Goal: Information Seeking & Learning: Learn about a topic

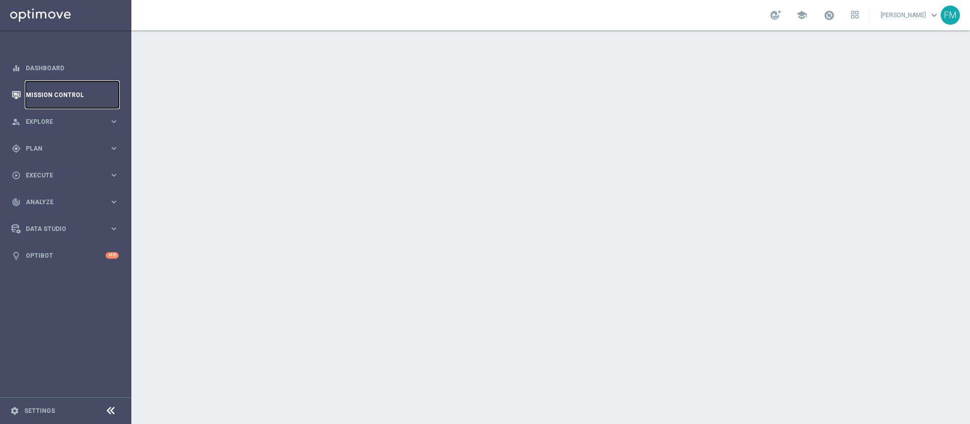
click at [56, 85] on link "Mission Control" at bounding box center [72, 94] width 93 height 27
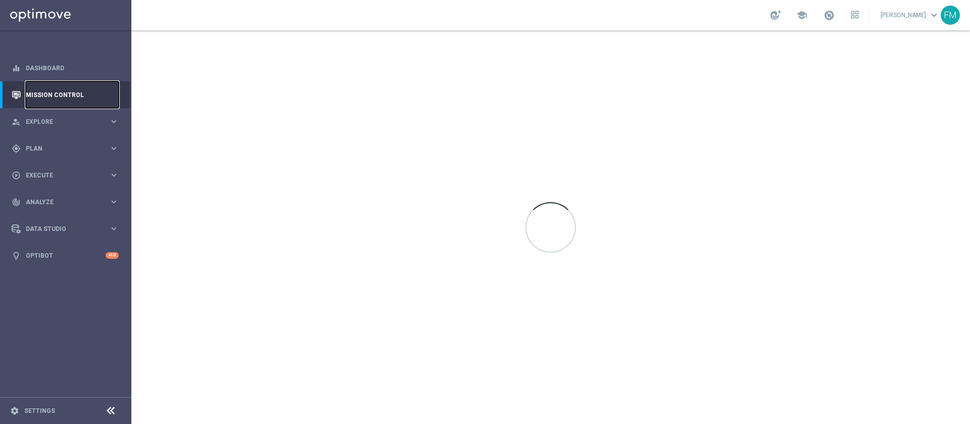
click at [67, 97] on link "Mission Control" at bounding box center [72, 94] width 93 height 27
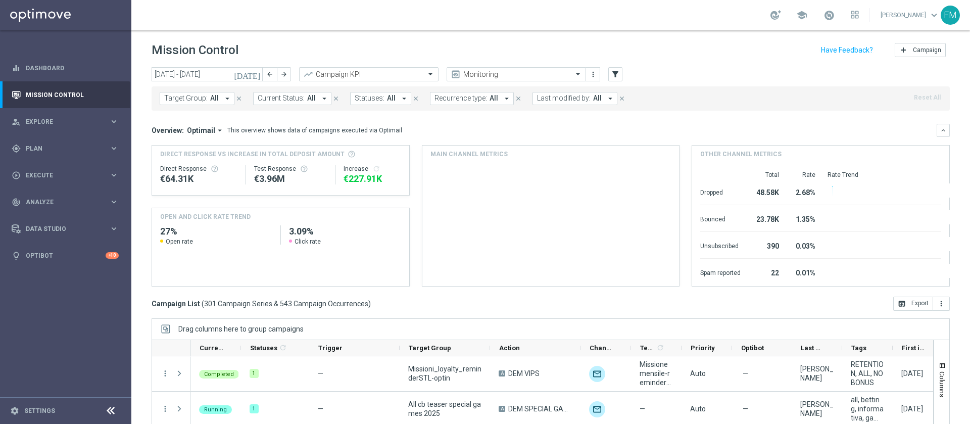
click at [253, 74] on icon "[DATE]" at bounding box center [247, 74] width 27 height 9
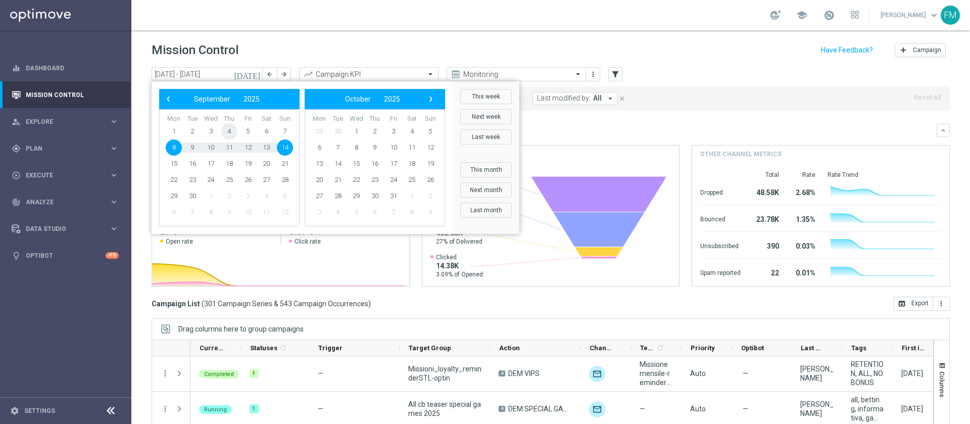
click at [230, 133] on span "4" at bounding box center [229, 131] width 16 height 16
click at [288, 130] on span "7" at bounding box center [285, 131] width 16 height 16
type input "04 Sep 2025 - 07 Sep 2025"
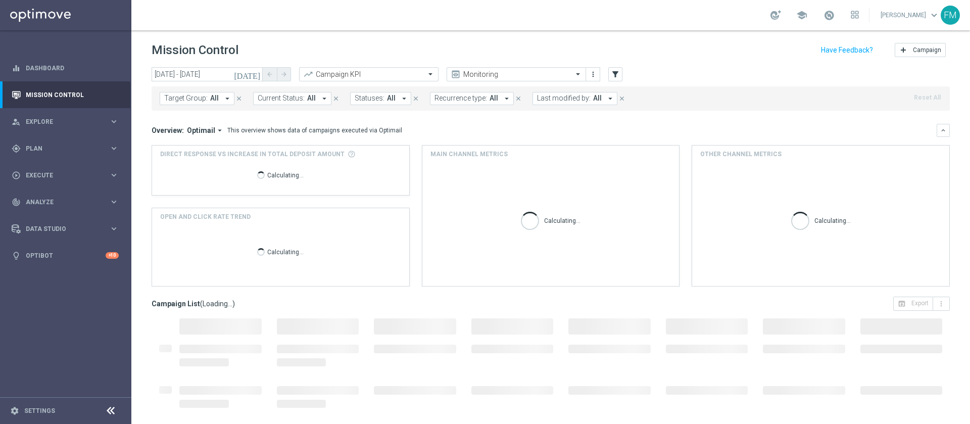
click at [573, 101] on span "Last modified by:" at bounding box center [564, 98] width 54 height 9
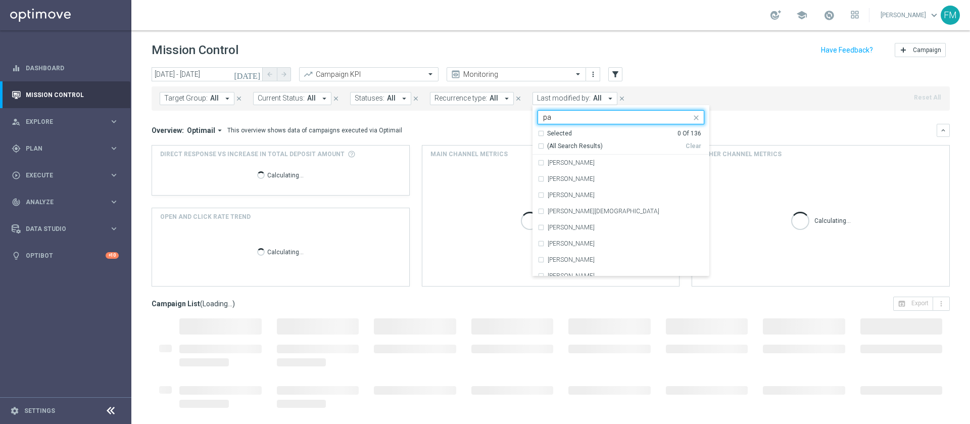
type input "p"
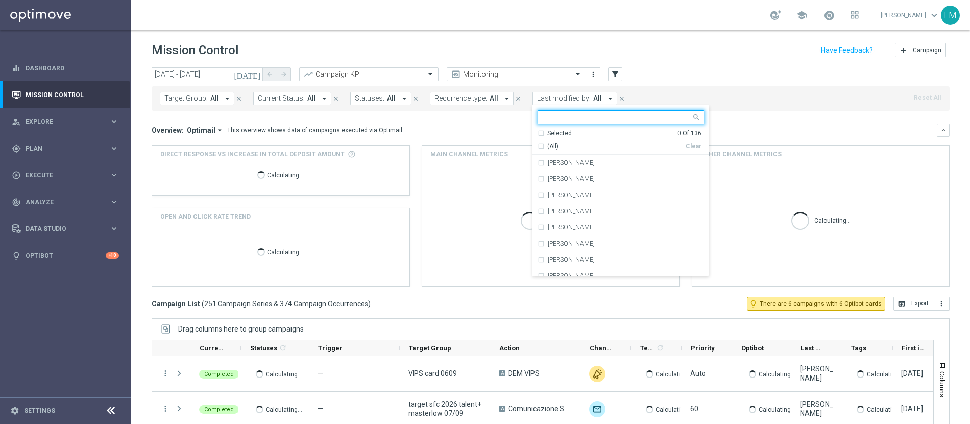
type input "r"
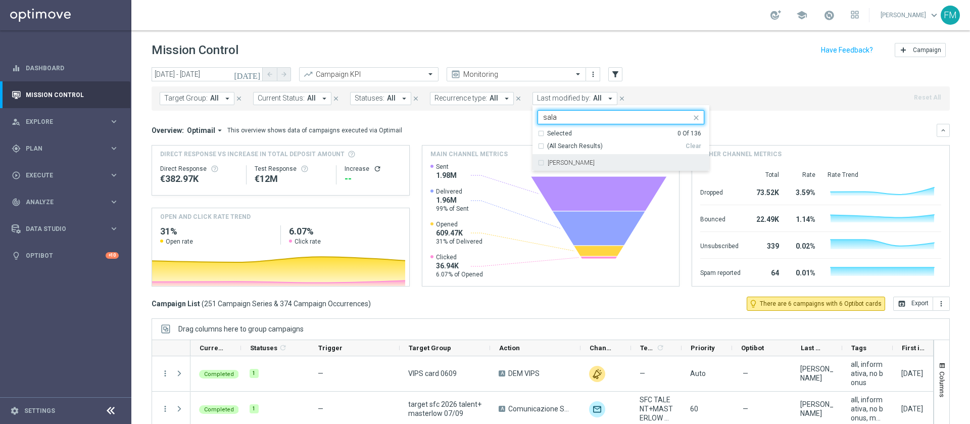
click at [572, 162] on label "Carlos Eduardo Raffosalazar" at bounding box center [571, 163] width 47 height 6
type input "sala"
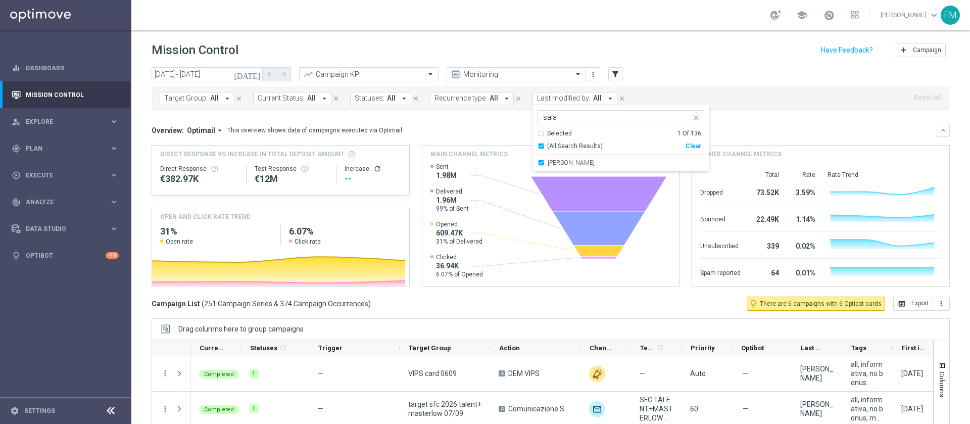
click at [681, 36] on header "Mission Control add Campaign" at bounding box center [550, 48] width 839 height 37
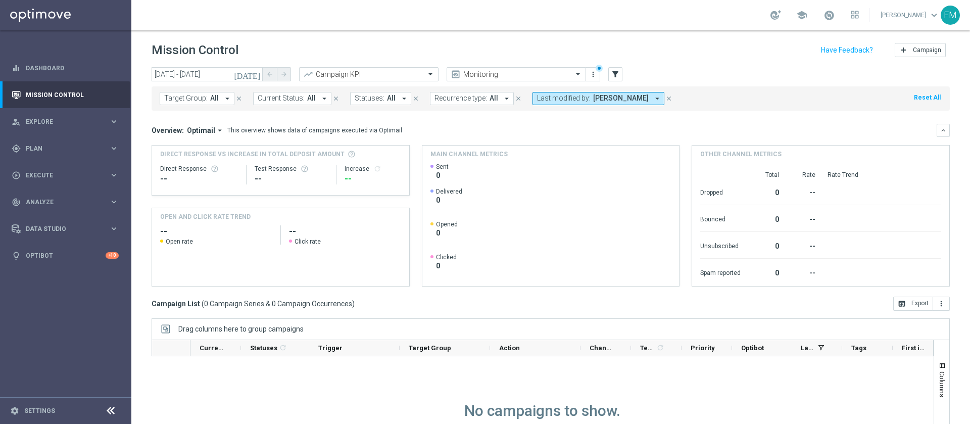
click at [614, 103] on button "Last modified by: Carlos Eduardo Raffosalazar arrow_drop_down" at bounding box center [598, 98] width 132 height 13
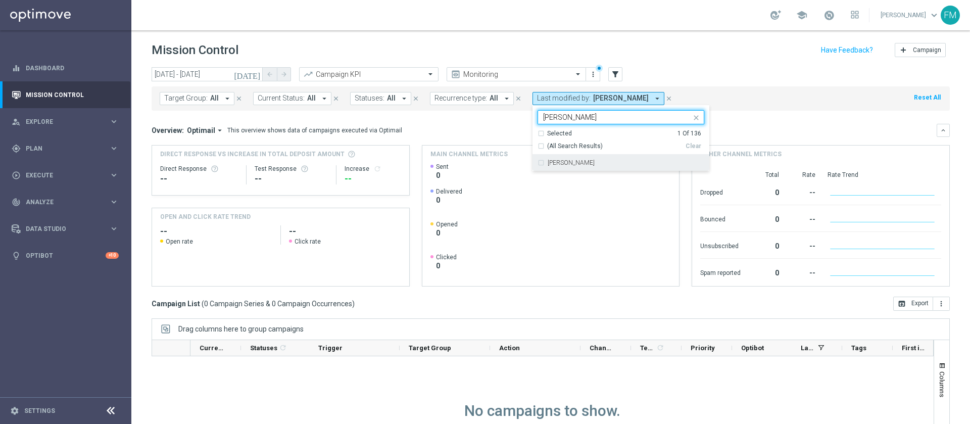
click at [598, 169] on div "Paolo Martiradonna" at bounding box center [621, 163] width 167 height 16
type input "paolo"
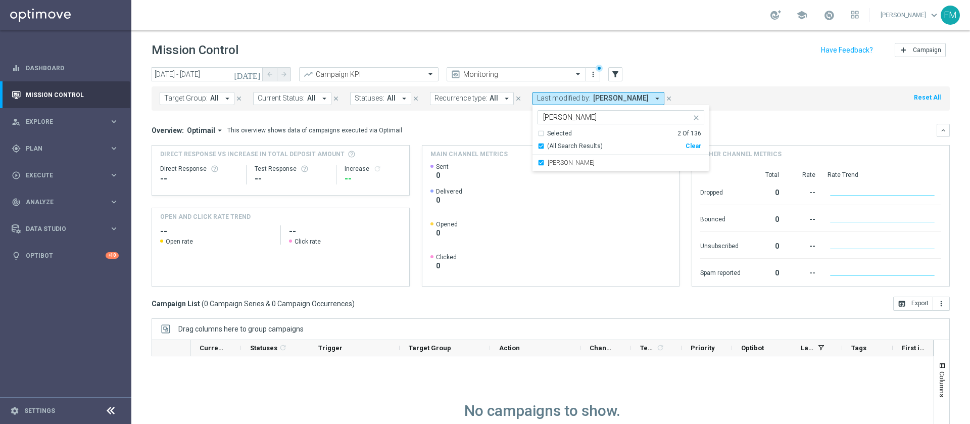
click at [671, 53] on div "Mission Control add Campaign" at bounding box center [551, 50] width 798 height 20
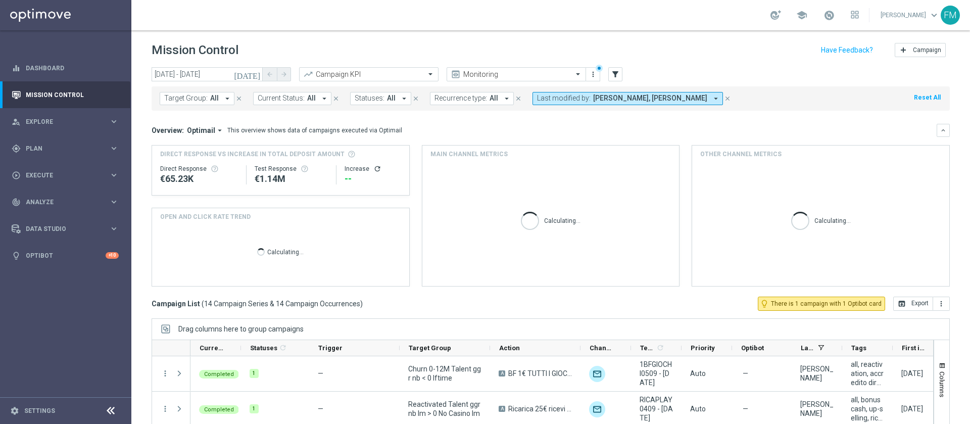
click at [645, 103] on button "Last modified by: Carlos Eduardo Raffosalazar, Paolo Martiradonna arrow_drop_do…" at bounding box center [627, 98] width 190 height 13
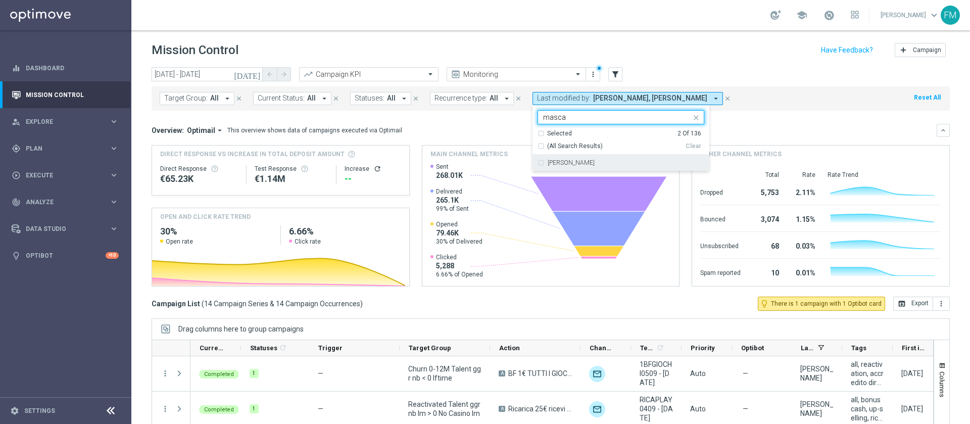
click at [603, 162] on div "[PERSON_NAME]" at bounding box center [626, 163] width 157 height 6
type input "masca"
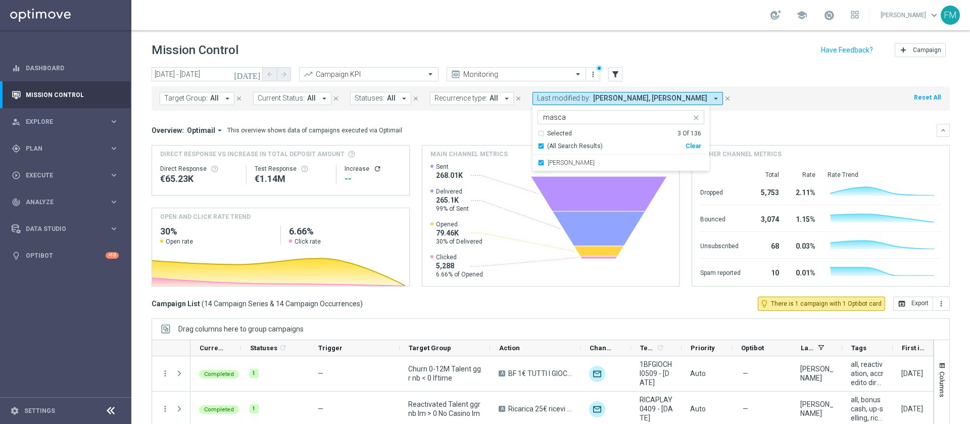
click at [686, 66] on header "Mission Control add Campaign" at bounding box center [550, 48] width 839 height 37
click at [653, 104] on button "Last modified by: Carlos Eduardo Raffosalazar, Francesca Mascarucci, Paolo Mart…" at bounding box center [633, 98] width 202 height 13
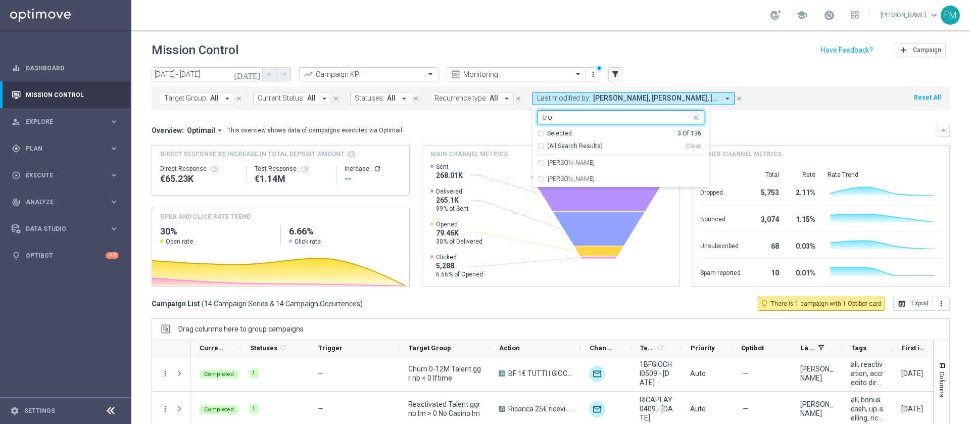
type input "troi"
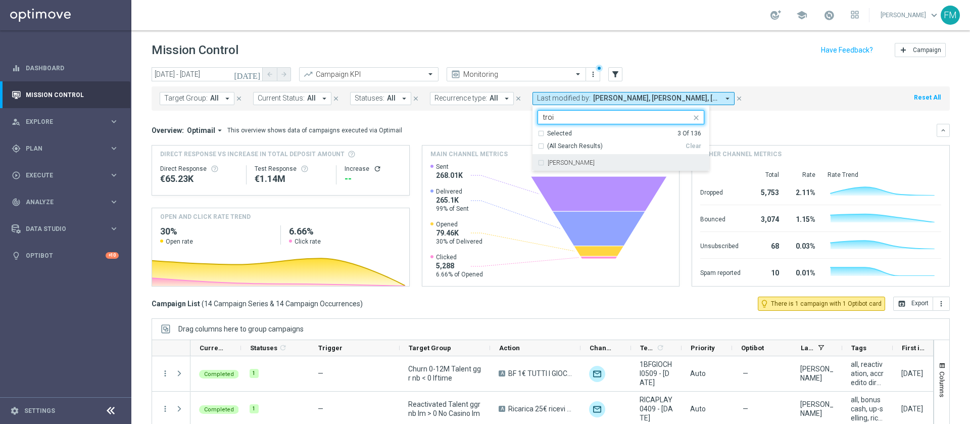
click at [593, 171] on rect at bounding box center [548, 224] width 237 height 123
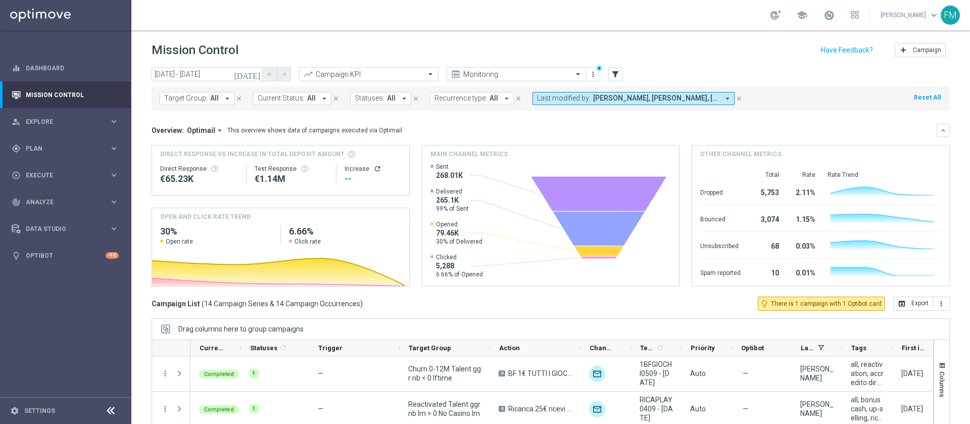
click at [639, 62] on header "Mission Control add Campaign" at bounding box center [550, 48] width 839 height 37
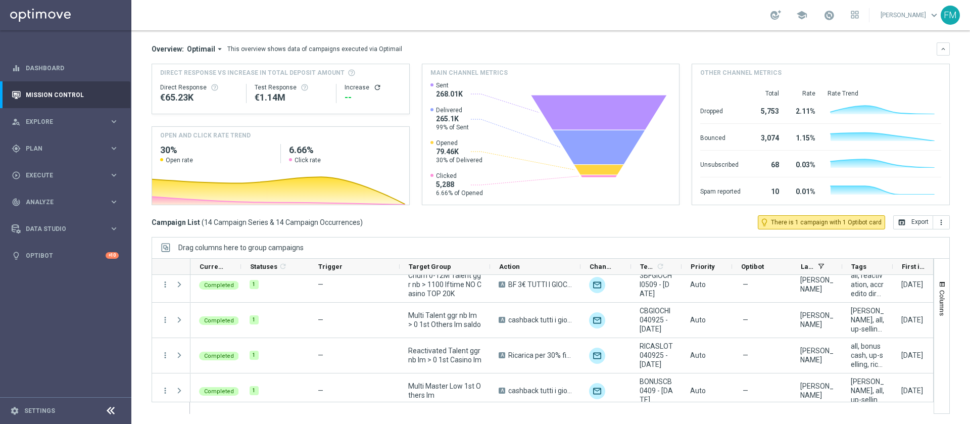
scroll to position [243, 0]
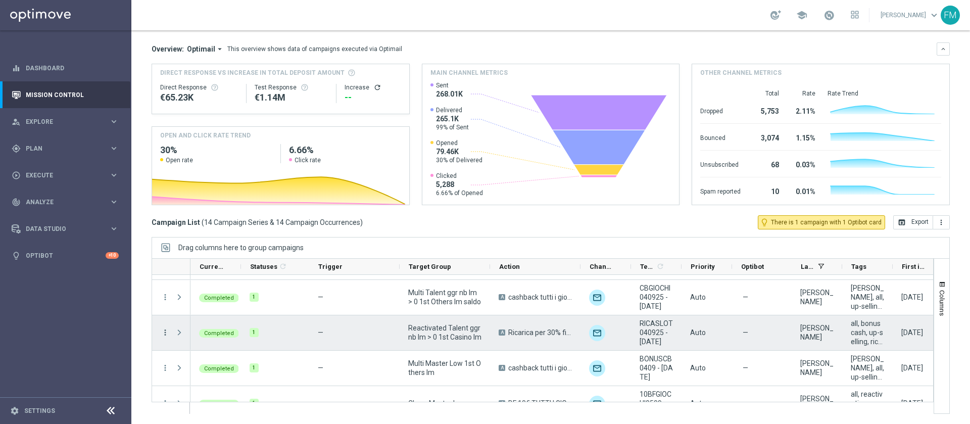
click at [166, 335] on icon "more_vert" at bounding box center [165, 332] width 9 height 9
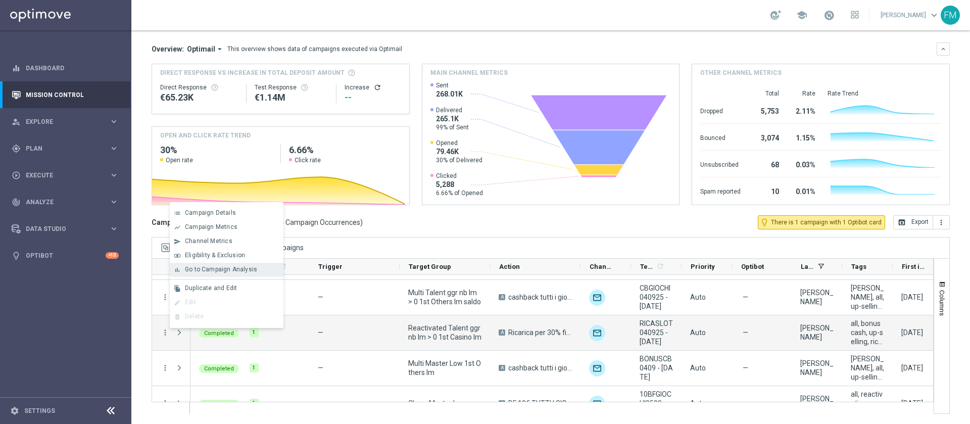
click at [251, 267] on span "Go to Campaign Analysis" at bounding box center [221, 269] width 72 height 7
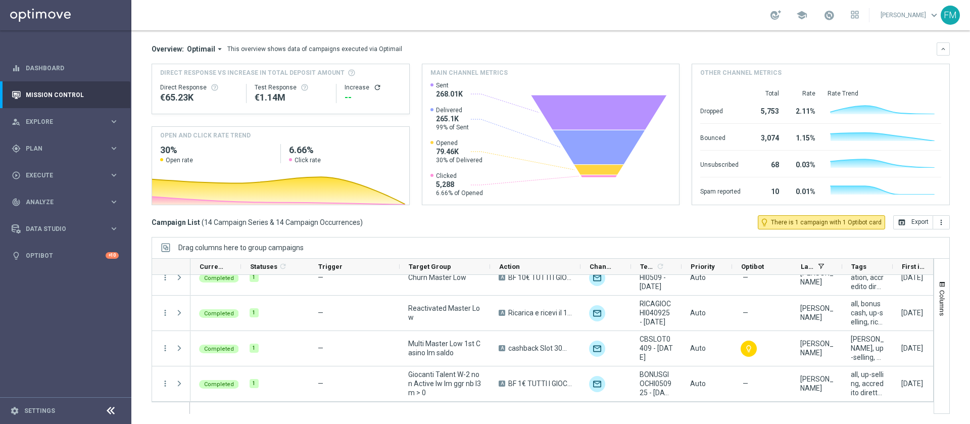
scroll to position [0, 0]
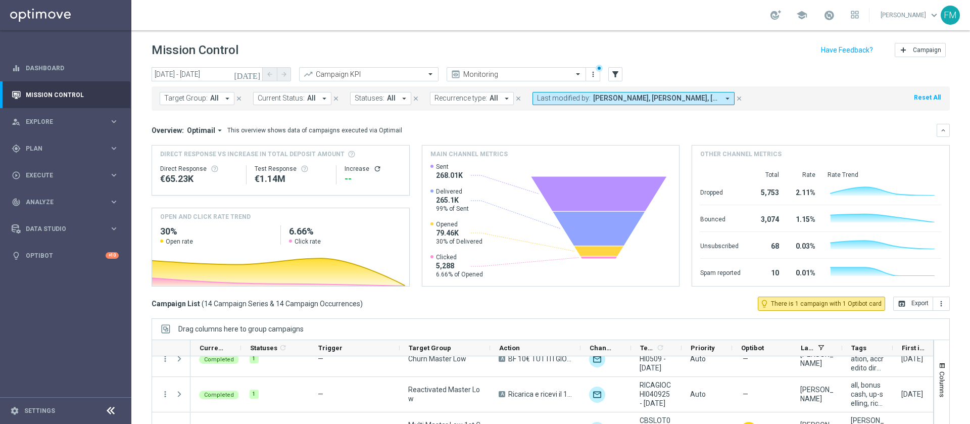
click at [664, 98] on span "Carlos Eduardo Raffosalazar, Francesca Mascarucci, Paolo Martiradonna" at bounding box center [656, 98] width 126 height 9
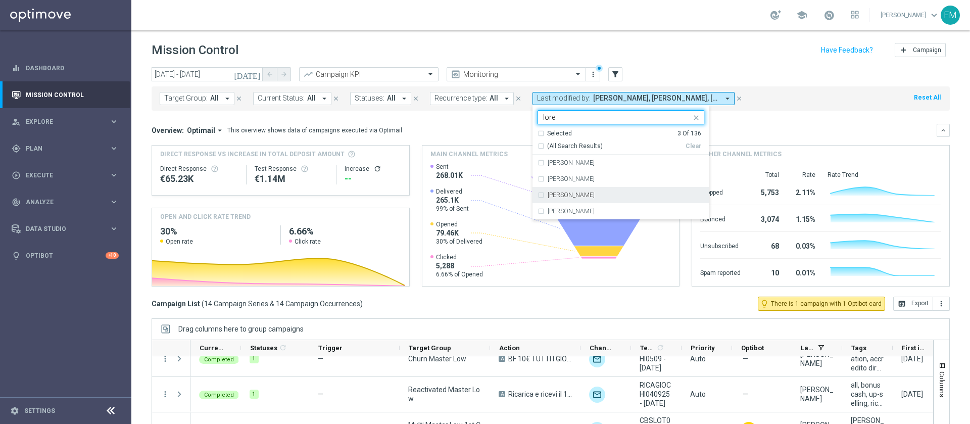
click at [612, 196] on div "Lorenzo Carlevale" at bounding box center [626, 195] width 157 height 6
type input "lore"
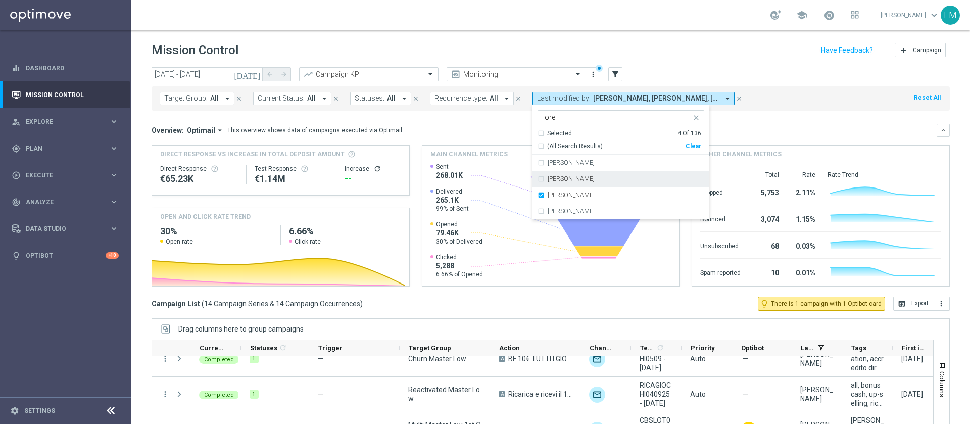
click at [675, 18] on div "school Francesca Mascarucci keyboard_arrow_down FM" at bounding box center [550, 15] width 839 height 30
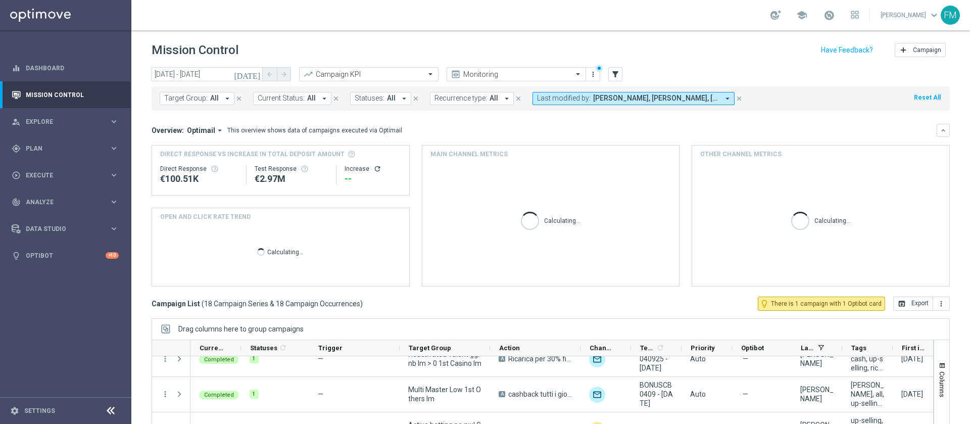
click at [645, 104] on button "Last modified by: Carlos Eduardo Raffosalazar, Francesca Mascarucci, Lorenzo Ca…" at bounding box center [633, 98] width 202 height 13
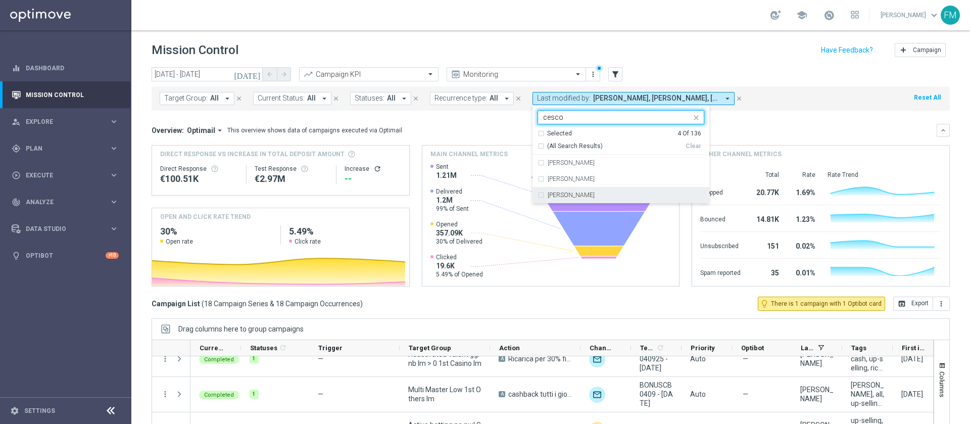
click at [592, 187] on div "Marco Cesco" at bounding box center [621, 195] width 167 height 16
type input "cesco"
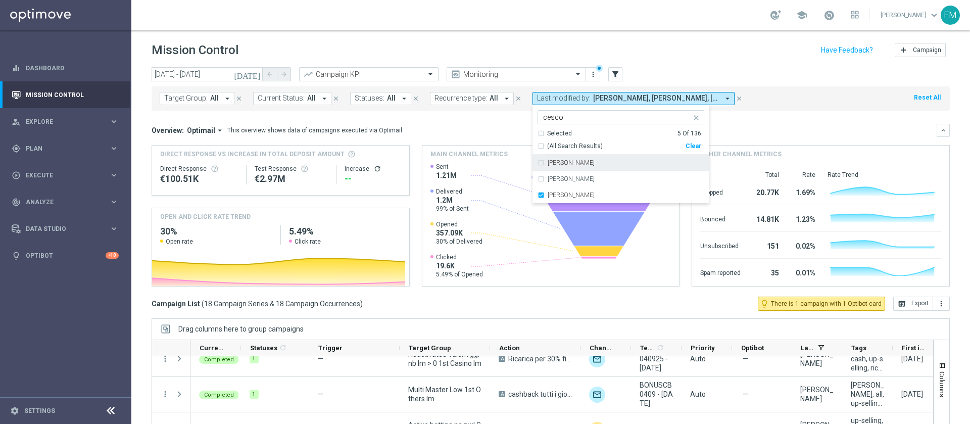
click at [642, 64] on header "Mission Control add Campaign" at bounding box center [550, 48] width 839 height 37
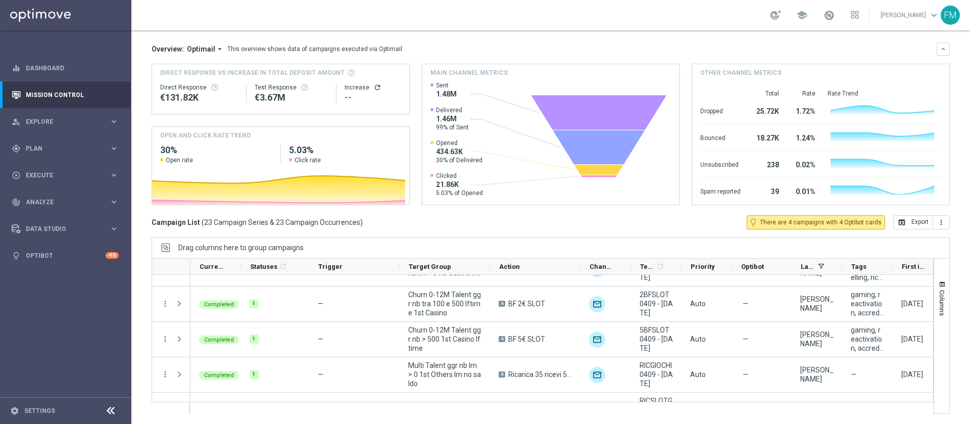
scroll to position [186, 0]
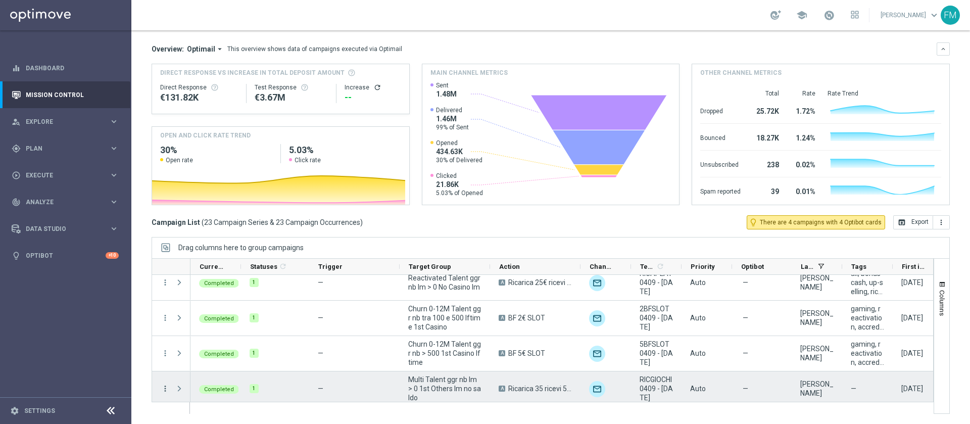
click at [167, 387] on icon "more_vert" at bounding box center [165, 388] width 9 height 9
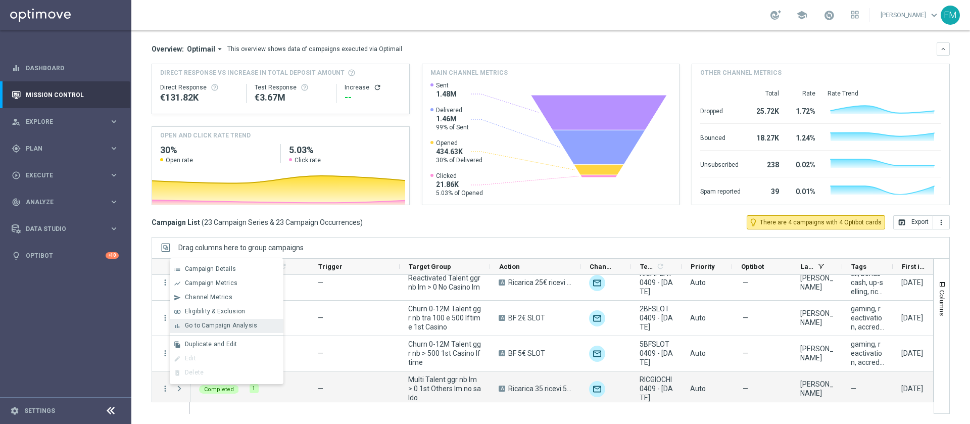
click at [255, 329] on div "Go to Campaign Analysis" at bounding box center [232, 325] width 94 height 7
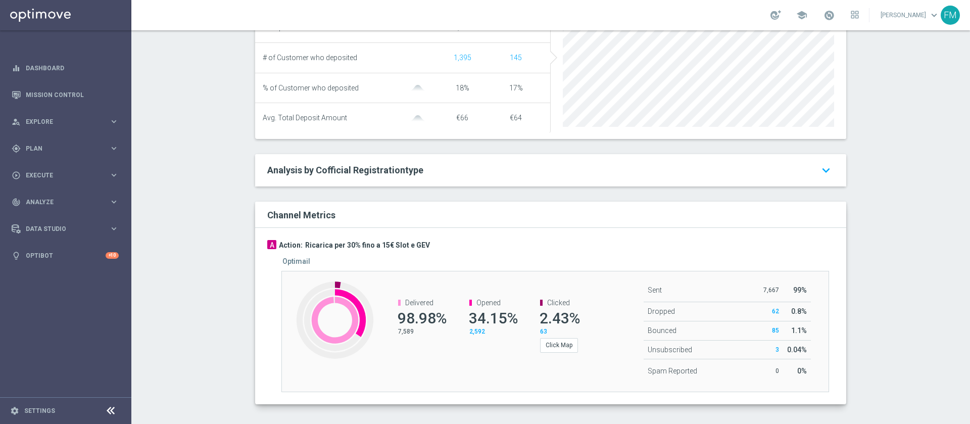
scroll to position [106, 0]
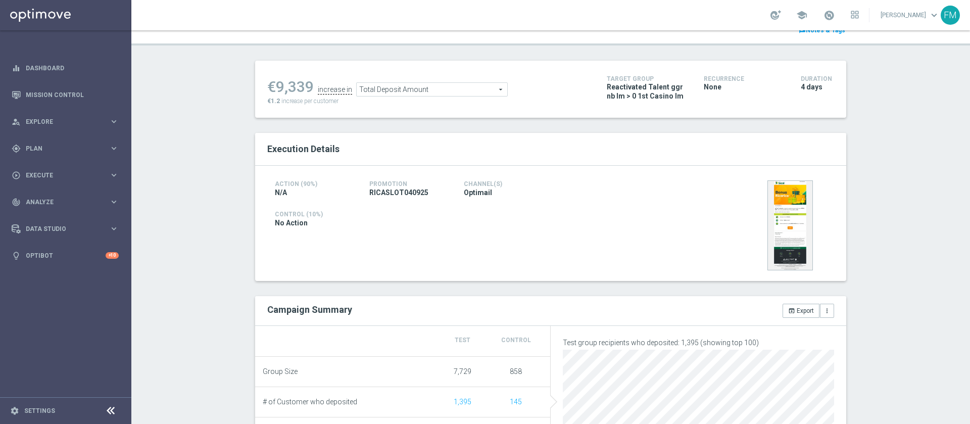
click at [440, 92] on span "Total Deposit Amount" at bounding box center [432, 89] width 151 height 13
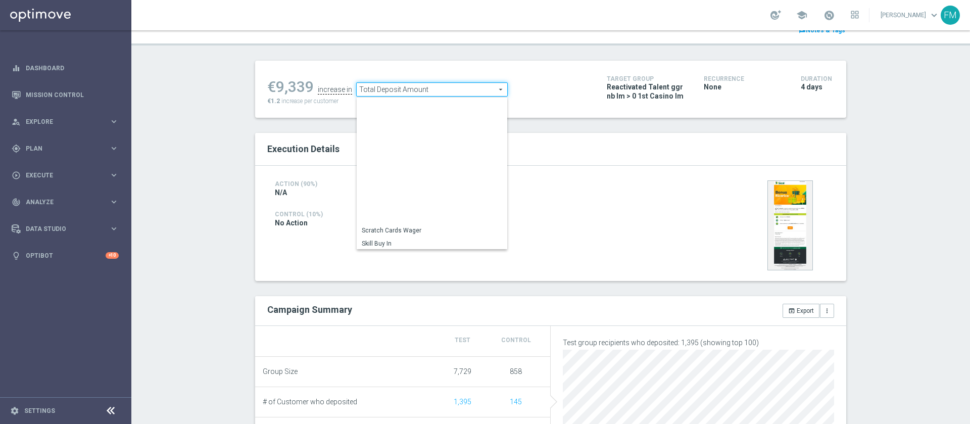
scroll to position [145, 0]
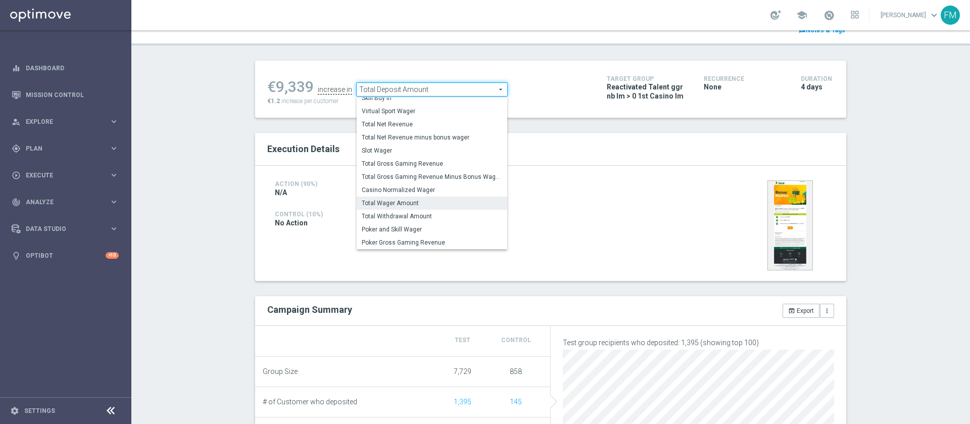
click at [407, 204] on span "Total Wager Amount" at bounding box center [432, 203] width 140 height 8
type input "Total Wager Amount"
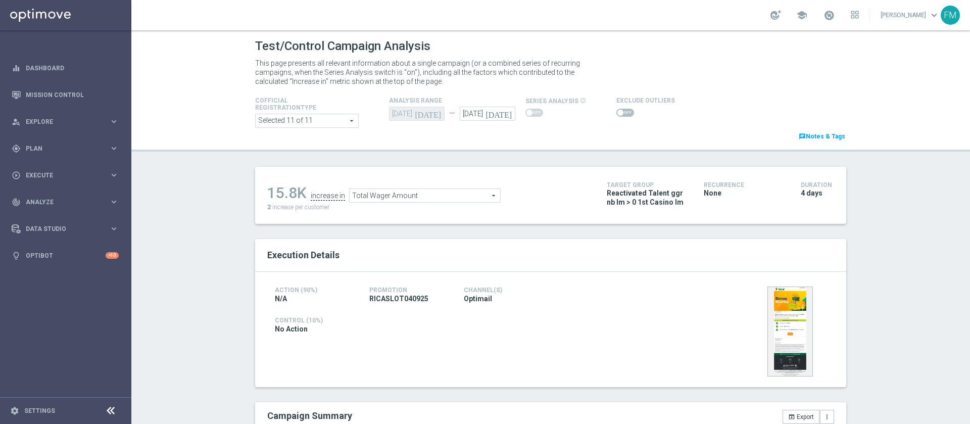
click at [624, 111] on span at bounding box center [625, 113] width 18 height 8
click at [624, 111] on input "checkbox" at bounding box center [625, 113] width 18 height 8
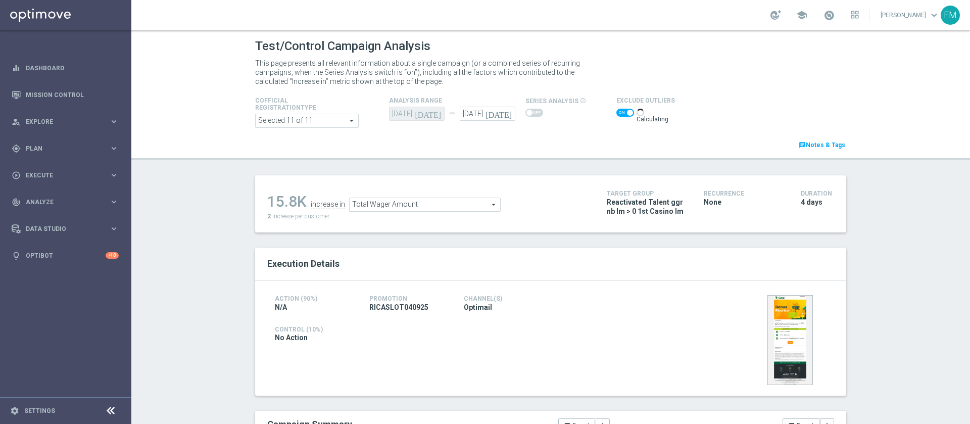
click at [434, 207] on span "Total Wager Amount" at bounding box center [425, 204] width 151 height 13
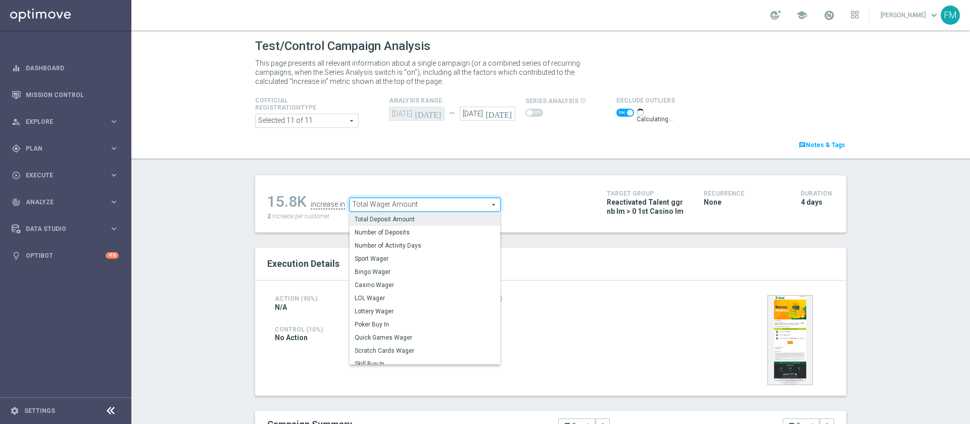
click at [421, 220] on span "Total Deposit Amount" at bounding box center [425, 219] width 140 height 8
checkbox input "false"
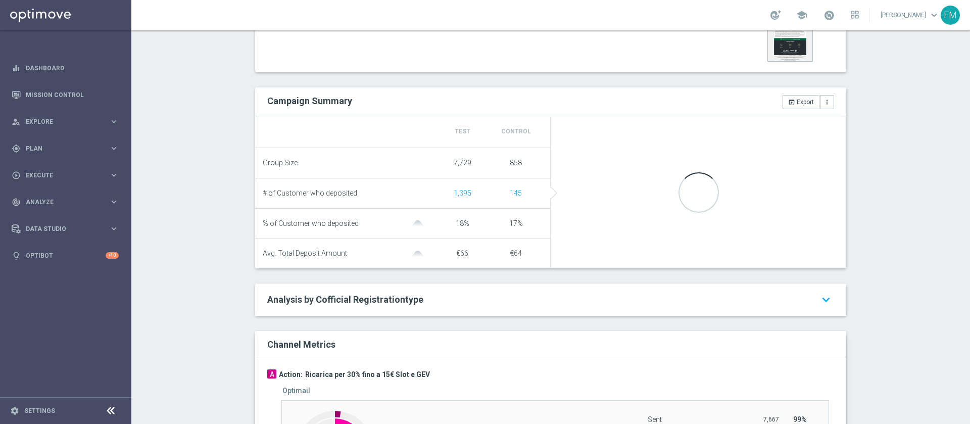
scroll to position [18, 0]
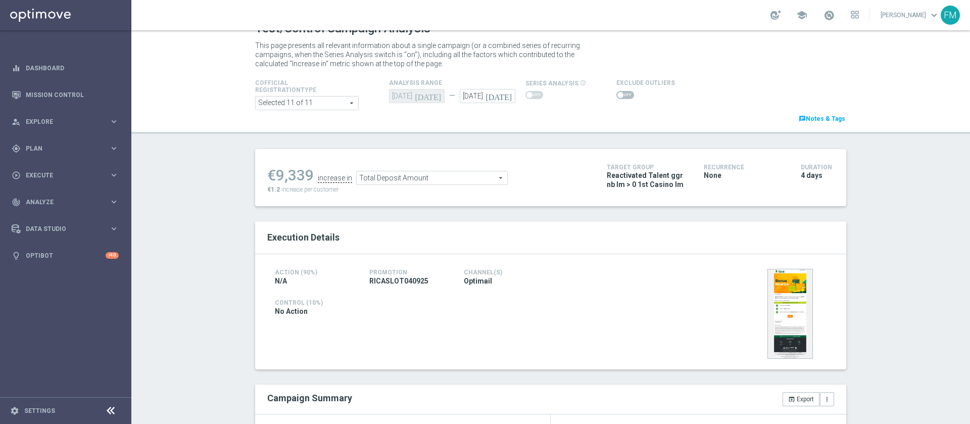
click at [411, 178] on span "Total Deposit Amount" at bounding box center [432, 177] width 151 height 13
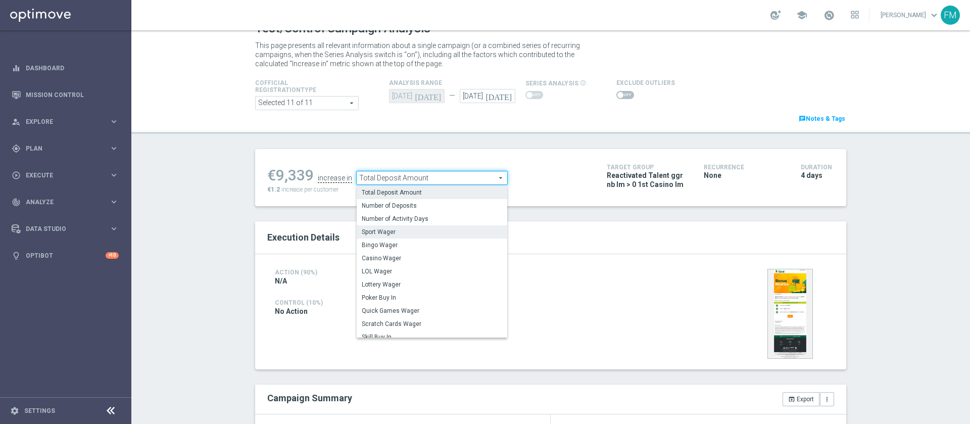
click at [399, 231] on span "Sport Wager" at bounding box center [432, 232] width 140 height 8
type input "Sport Wager"
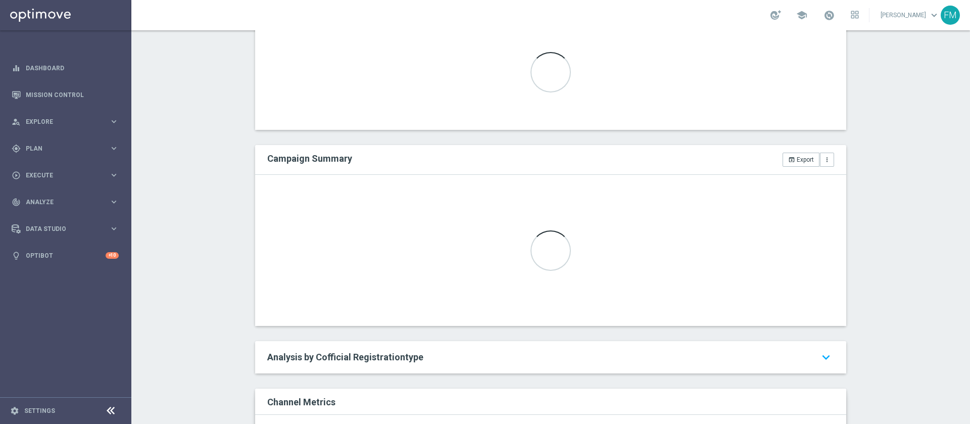
scroll to position [199, 0]
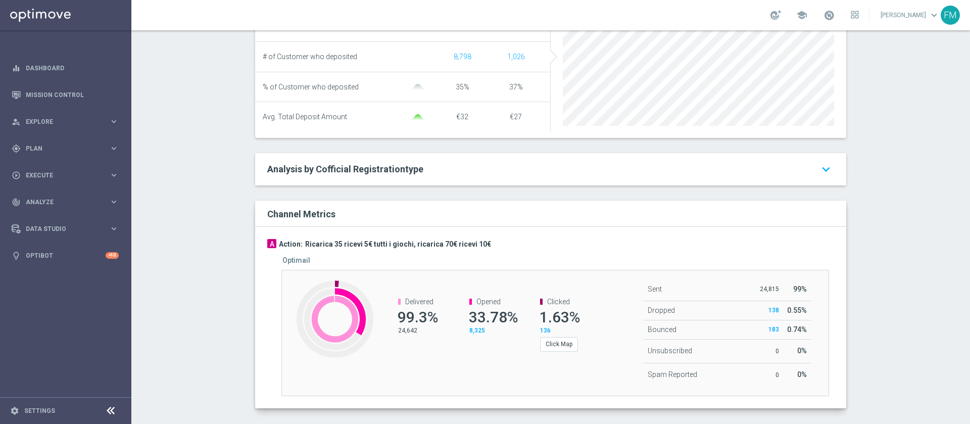
scroll to position [114, 0]
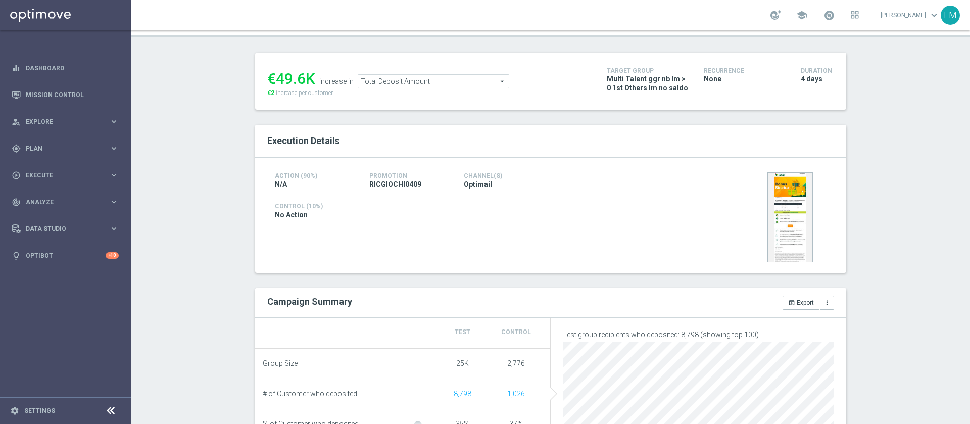
click at [419, 81] on span "Total Deposit Amount" at bounding box center [433, 81] width 151 height 13
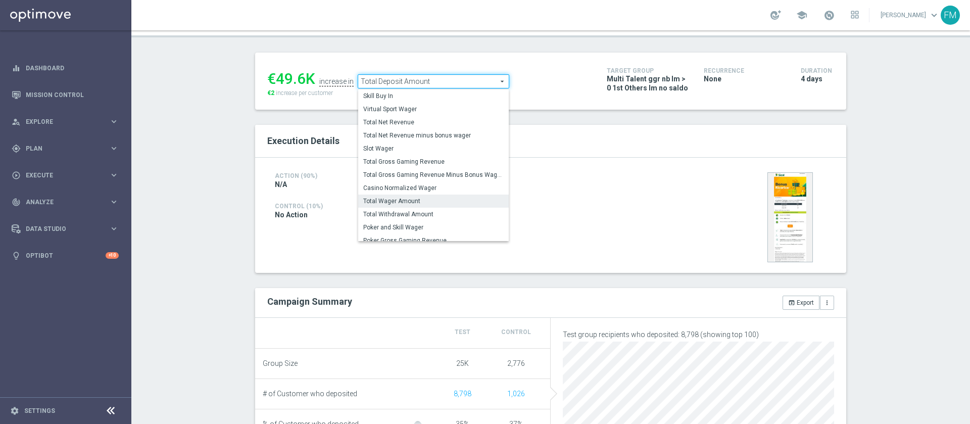
scroll to position [139, 0]
click at [386, 201] on span "Total Wager Amount" at bounding box center [433, 201] width 140 height 8
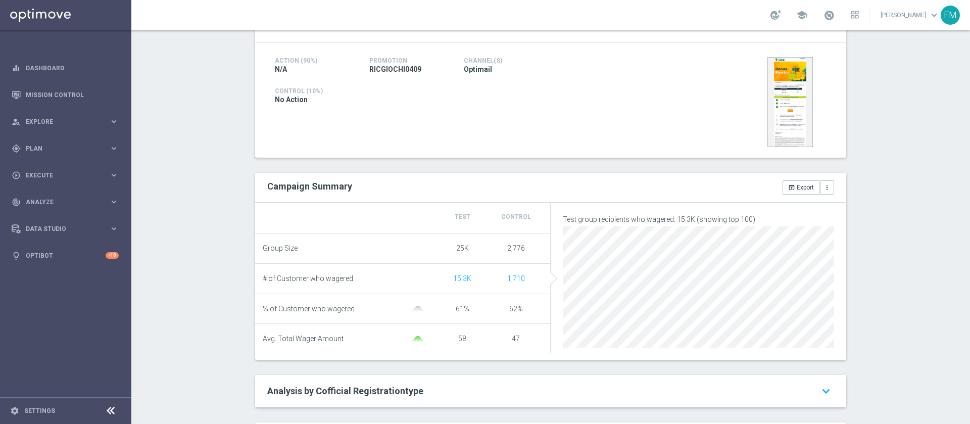
scroll to position [153, 0]
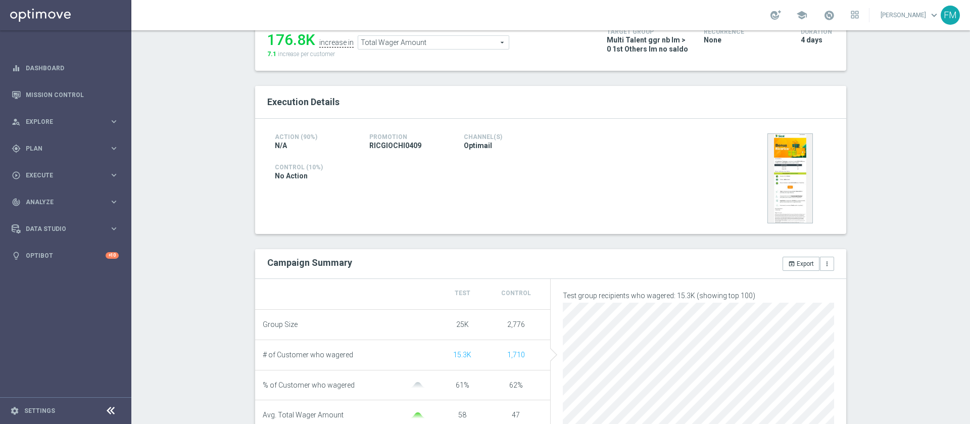
click at [467, 35] on div "Total Wager Amount Total Wager Amount arrow_drop_down search" at bounding box center [434, 42] width 152 height 14
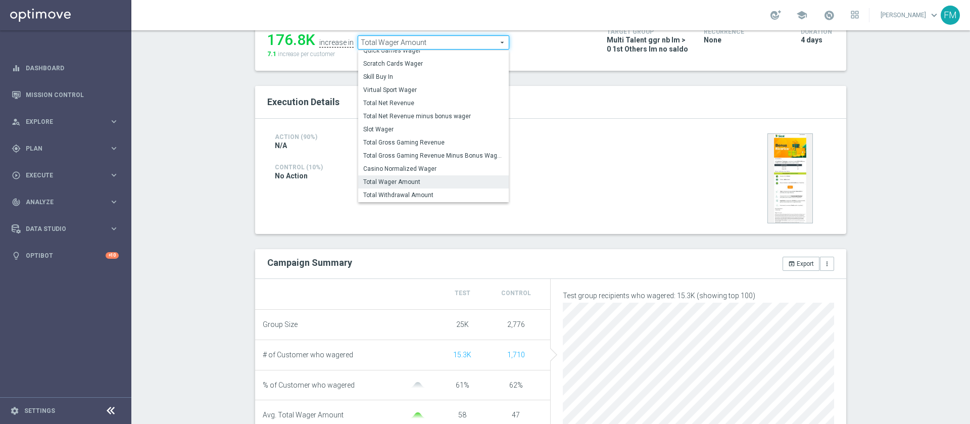
scroll to position [145, 0]
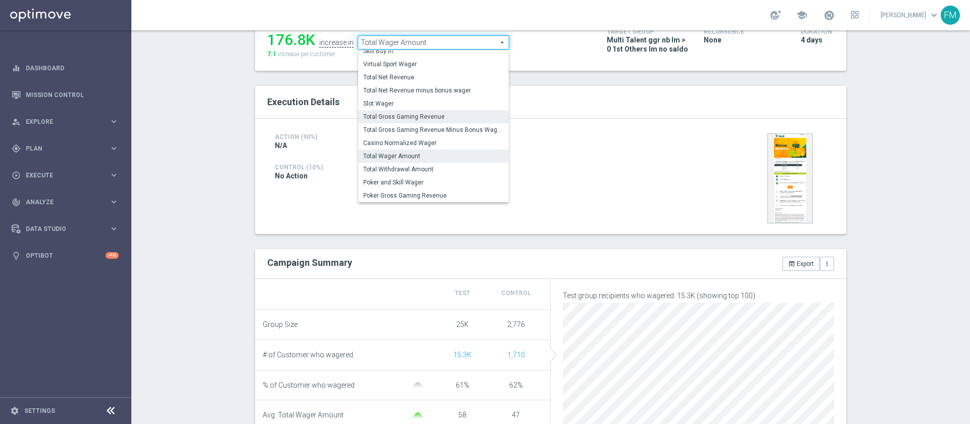
click at [414, 119] on span "Total Gross Gaming Revenue" at bounding box center [433, 117] width 140 height 8
type input "Total Gross Gaming Revenue"
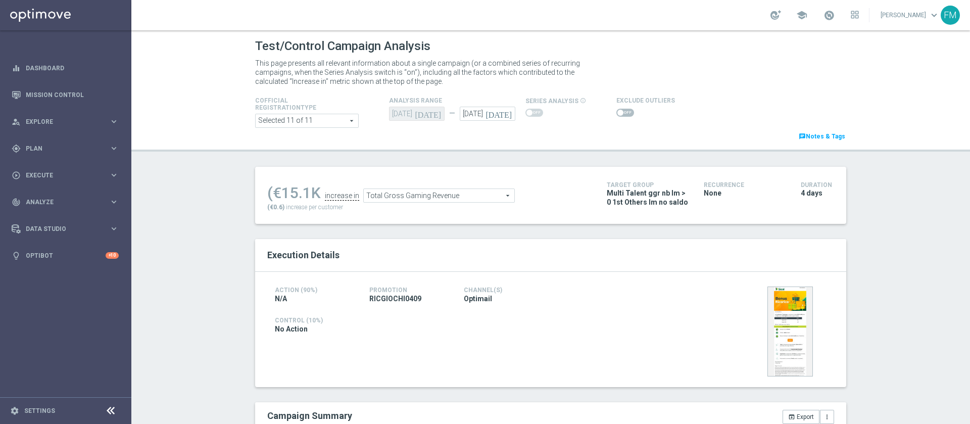
drag, startPoint x: 618, startPoint y: 119, endPoint x: 615, endPoint y: 111, distance: 9.1
click at [615, 111] on div "Cofficial Registrationtype Selected 11 of 11 arrow_drop_down search Show Select…" at bounding box center [551, 117] width 606 height 47
click at [616, 111] on span at bounding box center [625, 113] width 18 height 8
click at [616, 111] on input "checkbox" at bounding box center [625, 113] width 18 height 8
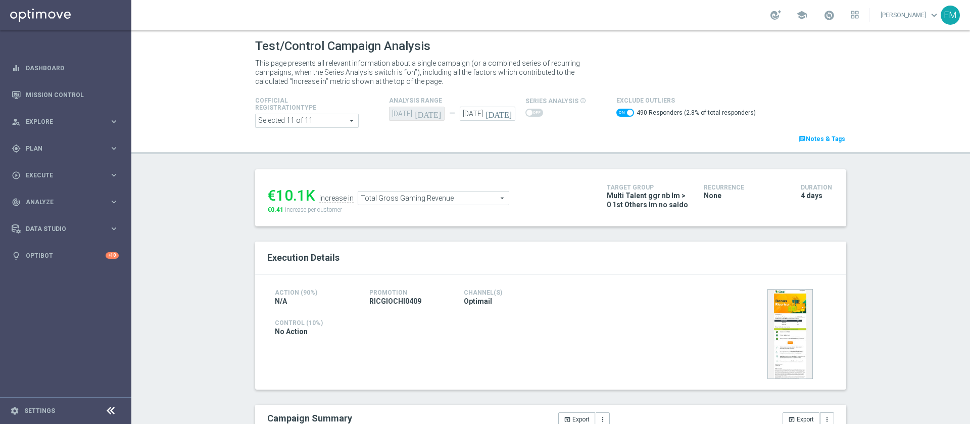
scroll to position [205, 0]
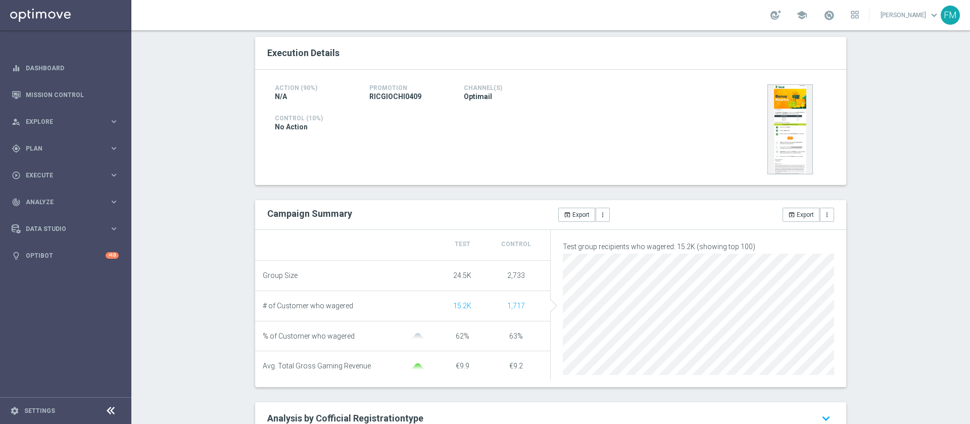
click at [948, 208] on div "Test/Control Campaign Analysis This page presents all relevant information abou…" at bounding box center [550, 227] width 839 height 394
drag, startPoint x: 948, startPoint y: 208, endPoint x: 966, endPoint y: 214, distance: 19.2
click at [966, 214] on div "Test/Control Campaign Analysis This page presents all relevant information abou…" at bounding box center [550, 227] width 839 height 394
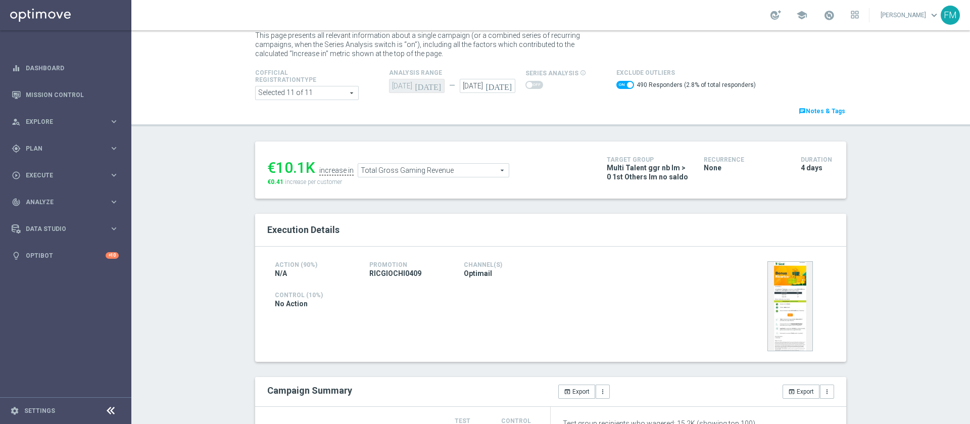
click at [385, 164] on span "Total Gross Gaming Revenue" at bounding box center [433, 170] width 151 height 13
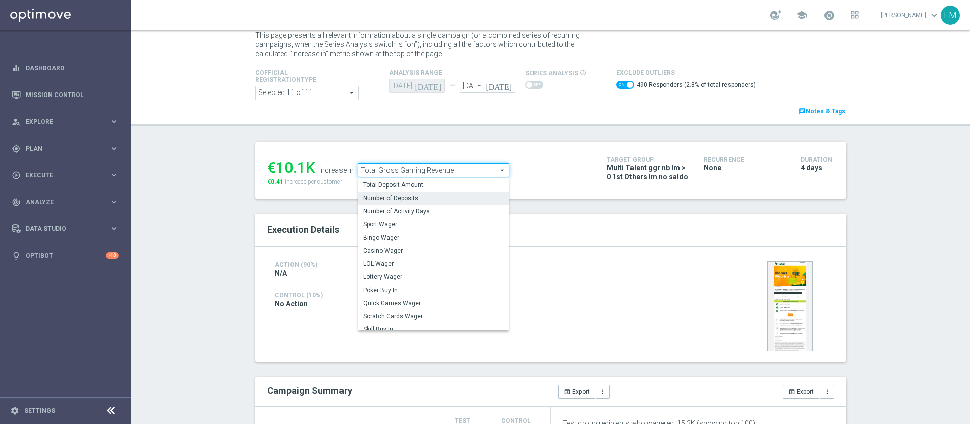
click at [446, 197] on span "Number of Deposits" at bounding box center [433, 198] width 140 height 8
checkbox input "false"
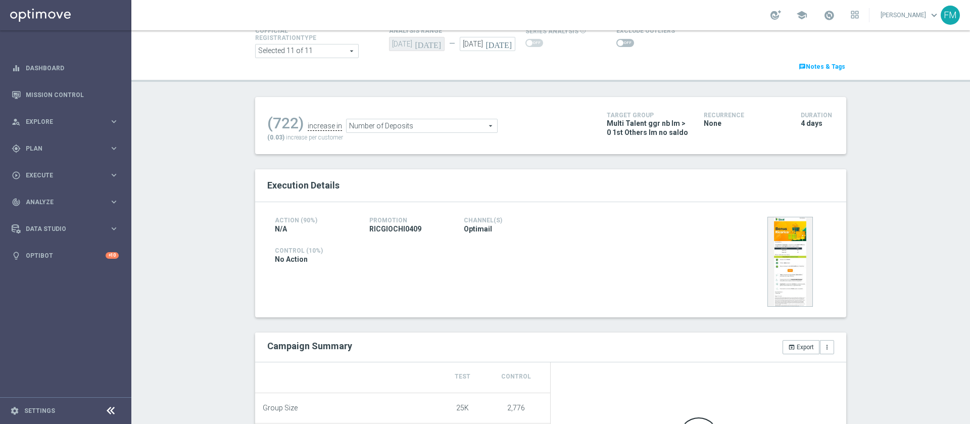
scroll to position [57, 0]
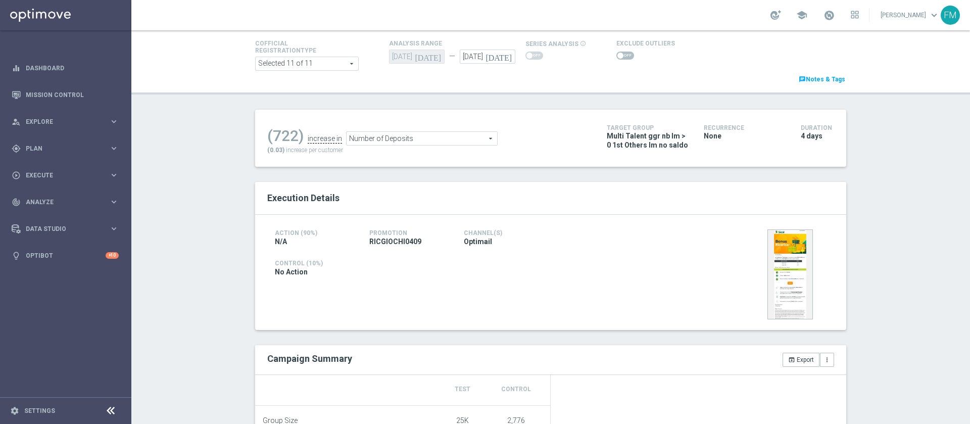
click at [438, 132] on span "Number of Deposits" at bounding box center [422, 138] width 151 height 13
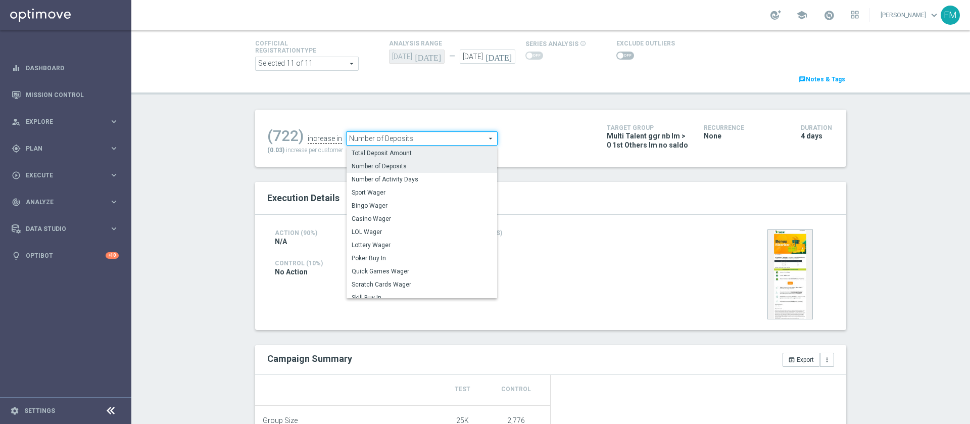
click at [438, 151] on span "Total Deposit Amount" at bounding box center [422, 153] width 140 height 8
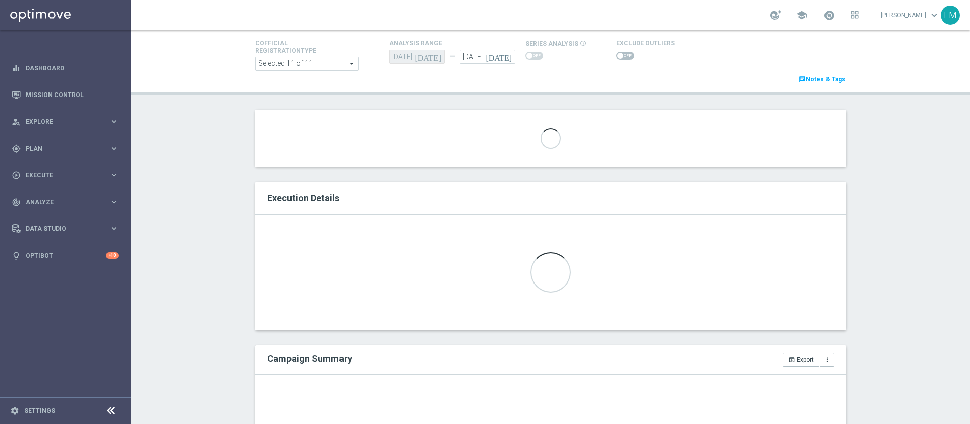
scroll to position [259, 0]
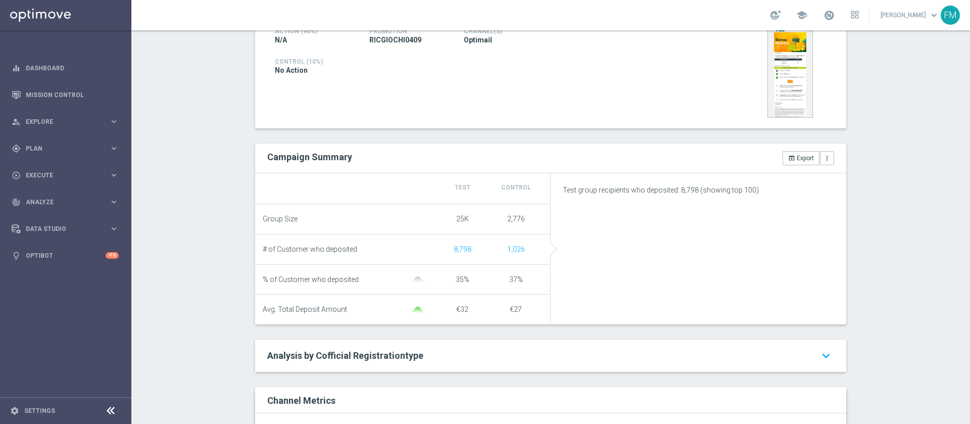
click at [0, 0] on div at bounding box center [0, 0] width 0 height 0
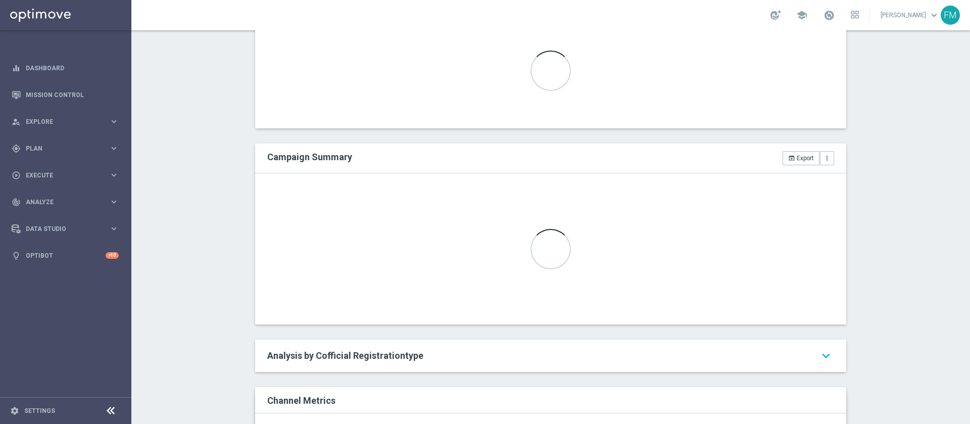
scroll to position [325, 0]
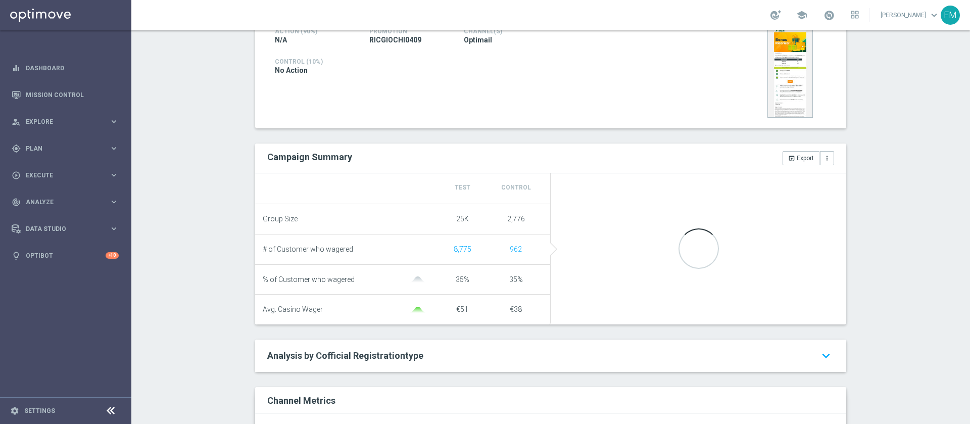
scroll to position [260, 0]
type input "Lottery Wager"
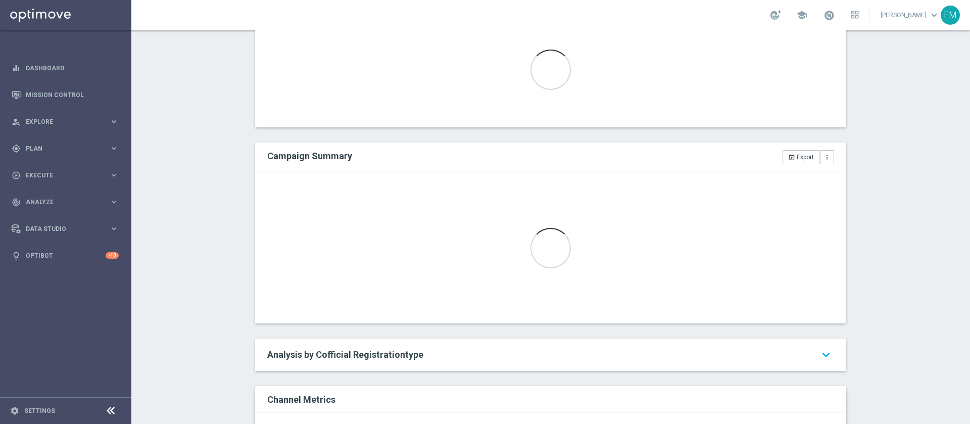
scroll to position [58, 0]
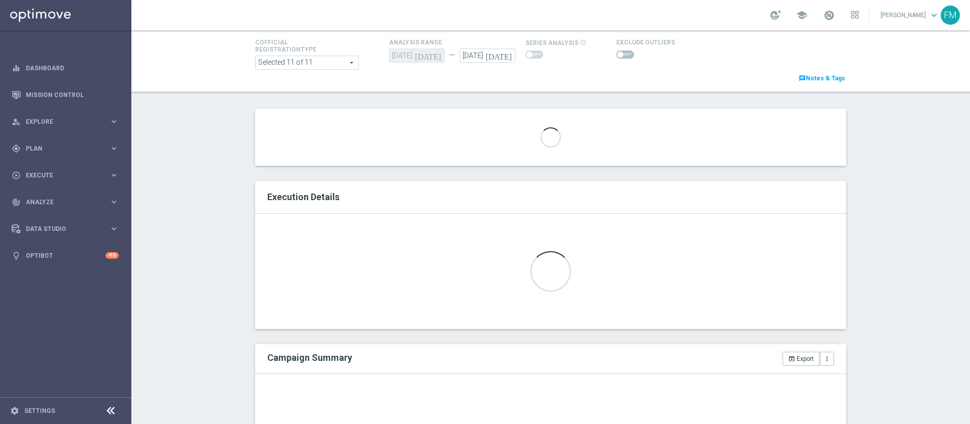
click at [465, 135] on section "€2,177 increase in Lottery Wager Lottery Wager arrow_drop_down search €0.09 inc…" at bounding box center [550, 137] width 591 height 57
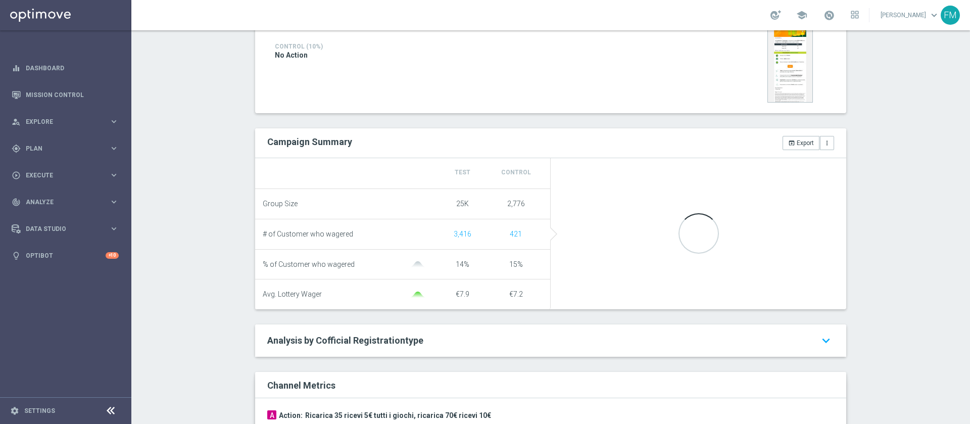
scroll to position [275, 0]
